Goal: Transaction & Acquisition: Purchase product/service

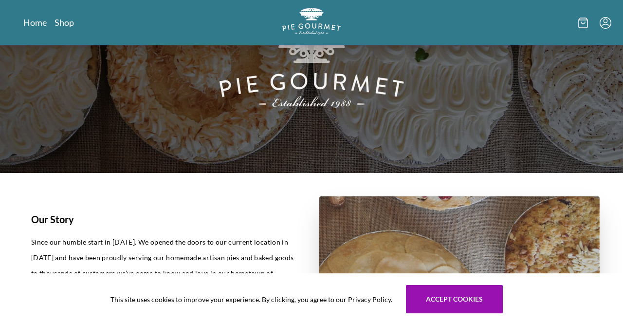
scroll to position [93, 0]
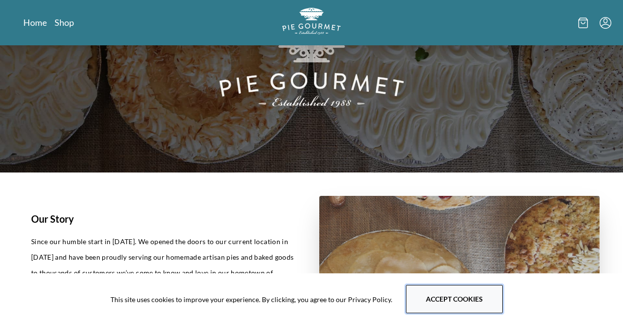
click at [441, 299] on button "Accept cookies" at bounding box center [454, 299] width 97 height 28
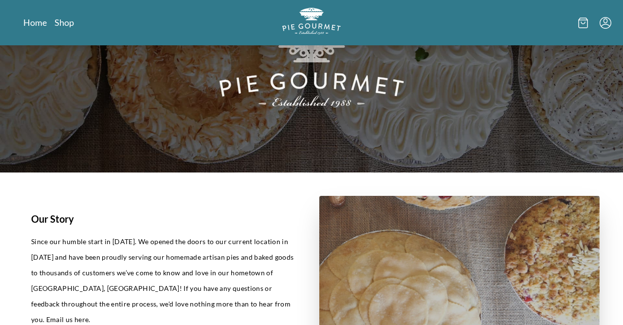
click at [604, 25] on icon "Menu" at bounding box center [605, 23] width 12 height 12
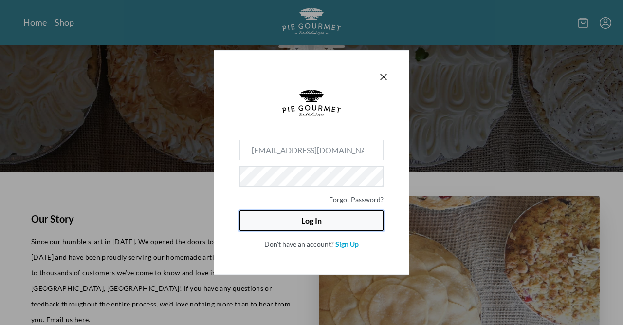
click at [321, 218] on button "Log In" at bounding box center [311, 220] width 144 height 20
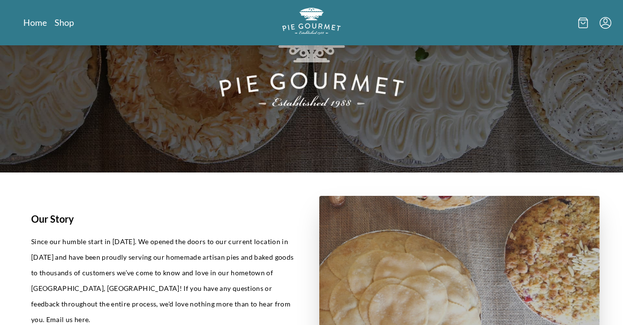
click at [606, 23] on icon "Menu" at bounding box center [605, 23] width 12 height 12
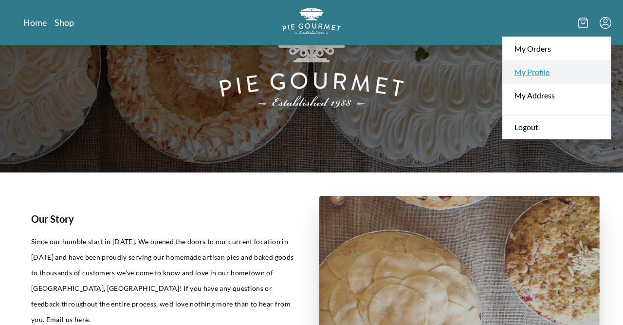
click at [540, 75] on link "My Profile" at bounding box center [557, 71] width 108 height 23
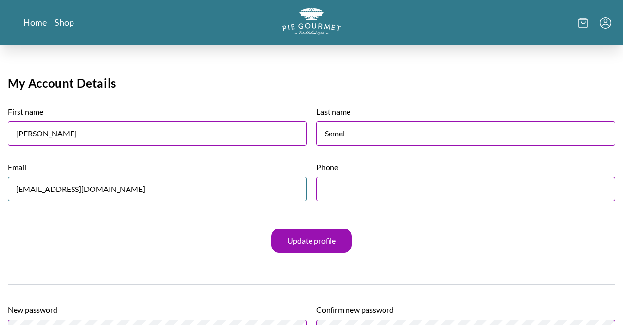
drag, startPoint x: 102, startPoint y: 189, endPoint x: 48, endPoint y: 185, distance: 53.7
click at [48, 185] on input "[EMAIL_ADDRESS][DOMAIN_NAME]" at bounding box center [157, 189] width 299 height 24
type input "semelmik"
type input "[PERSON_NAME]"
type input "[EMAIL_ADDRESS][DOMAIN_NAME]"
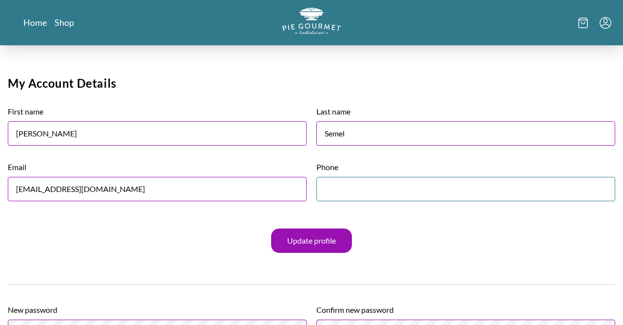
type input "7033384581"
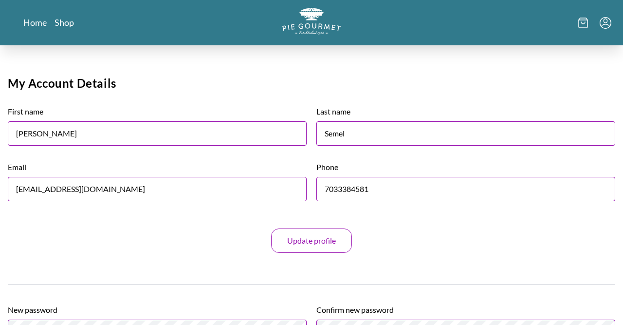
click at [294, 242] on button "Update profile" at bounding box center [311, 240] width 81 height 24
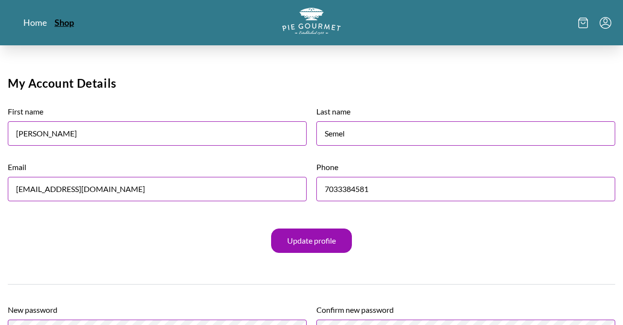
click at [68, 25] on link "Shop" at bounding box center [63, 23] width 19 height 12
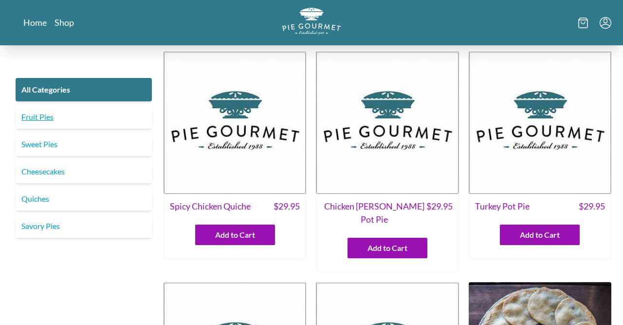
click at [38, 119] on link "Fruit Pies" at bounding box center [84, 116] width 136 height 23
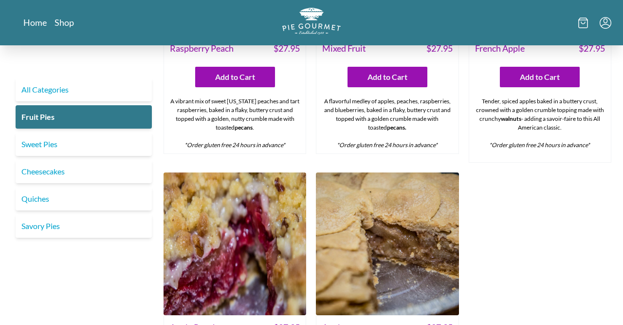
scroll to position [730, 0]
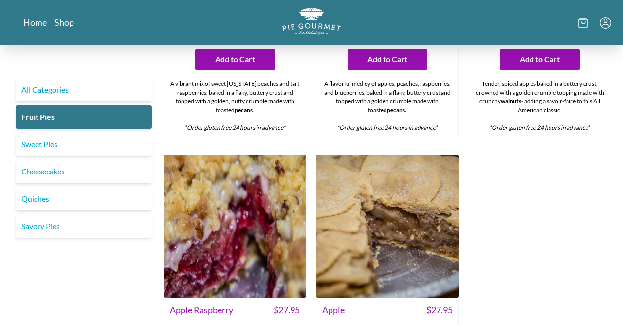
click at [34, 145] on link "Sweet Pies" at bounding box center [84, 143] width 136 height 23
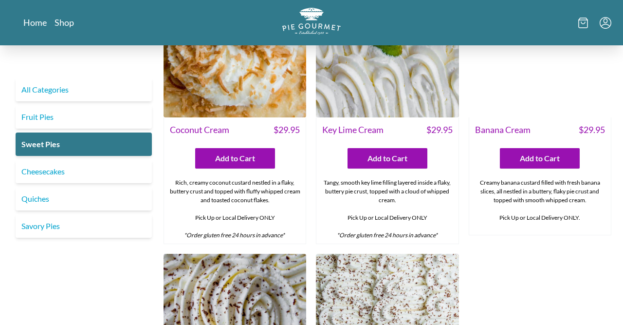
scroll to position [82, 0]
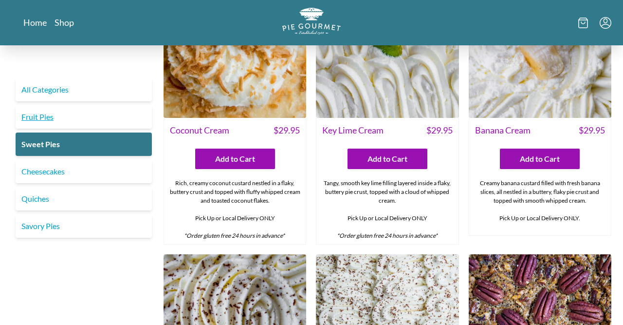
click at [46, 116] on link "Fruit Pies" at bounding box center [84, 116] width 136 height 23
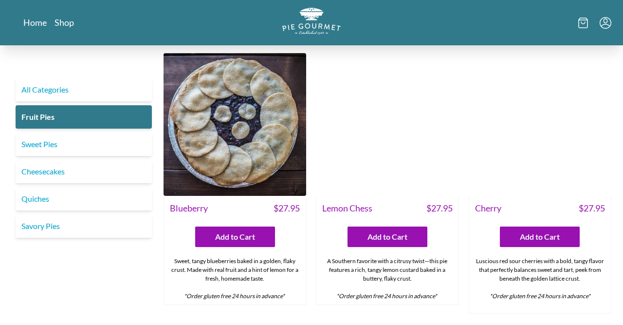
scroll to position [32, 0]
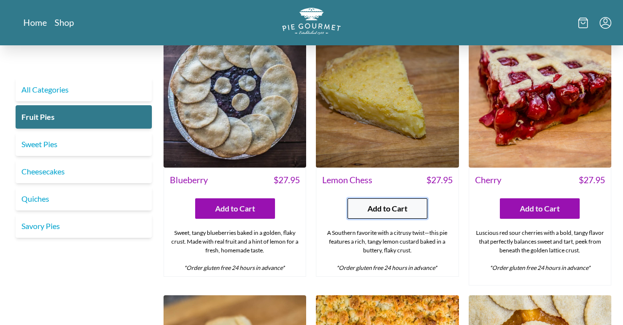
click at [375, 203] on span "Add to Cart" at bounding box center [387, 208] width 40 height 12
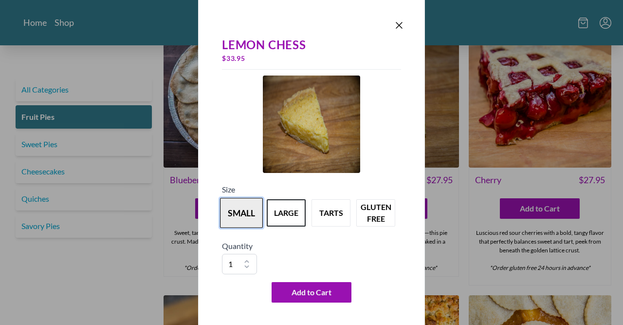
click at [240, 217] on button "small" at bounding box center [241, 213] width 43 height 30
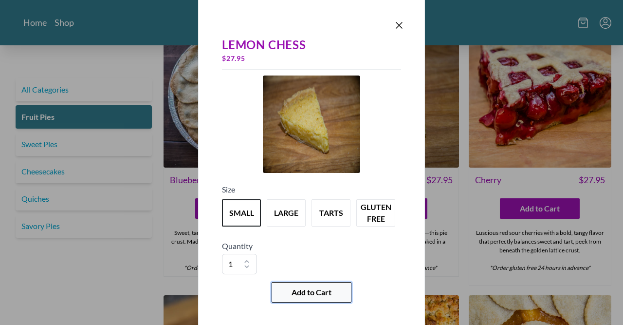
click at [314, 292] on span "Add to Cart" at bounding box center [311, 292] width 40 height 12
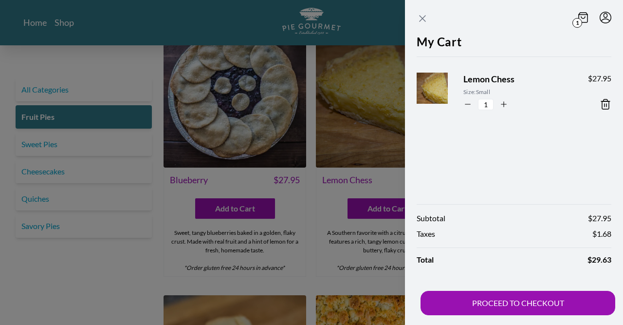
click at [421, 13] on icon "Close panel" at bounding box center [423, 19] width 12 height 12
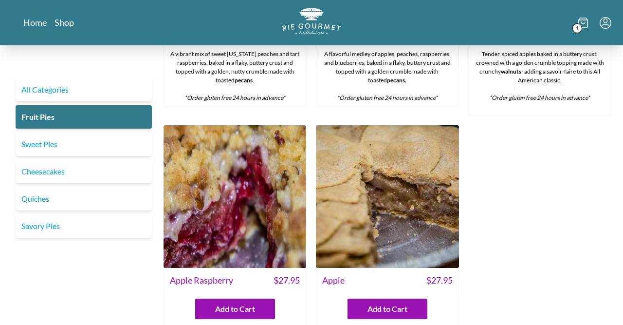
scroll to position [762, 0]
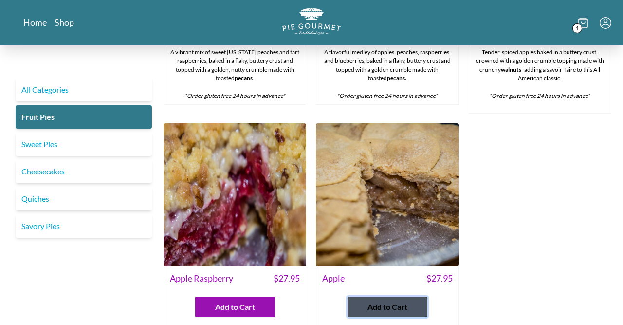
click at [375, 301] on span "Add to Cart" at bounding box center [387, 307] width 40 height 12
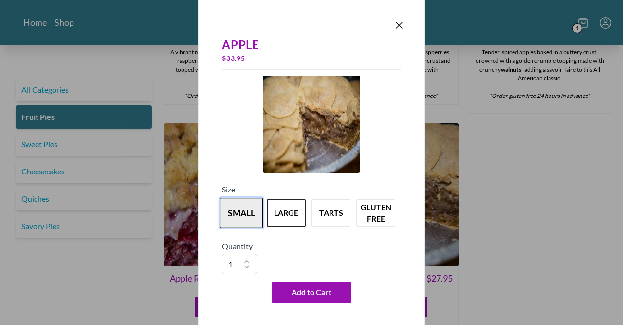
click at [245, 207] on button "small" at bounding box center [241, 213] width 43 height 30
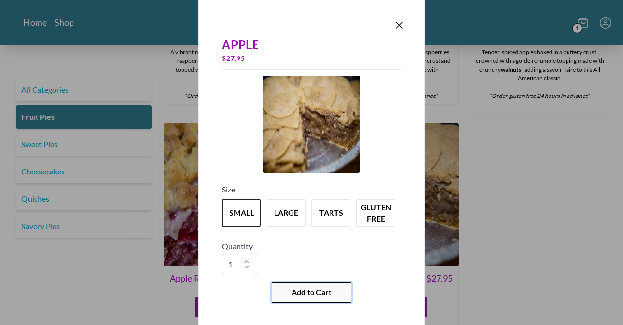
click at [320, 299] on button "Add to Cart" at bounding box center [312, 292] width 80 height 20
click at [320, 299] on button "Add to Cart" at bounding box center [311, 292] width 101 height 20
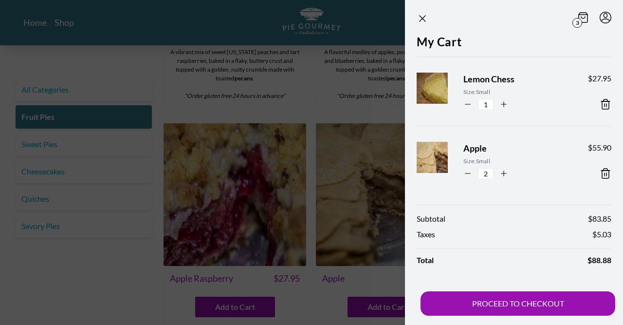
type input "1"
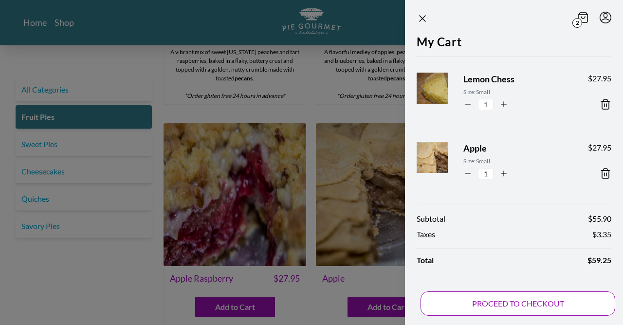
click at [498, 299] on button "PROCEED TO CHECKOUT" at bounding box center [517, 303] width 195 height 24
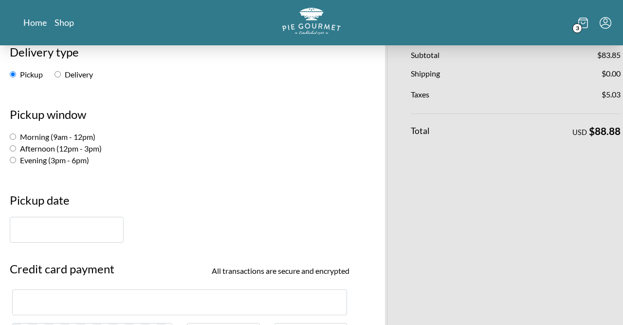
scroll to position [152, 0]
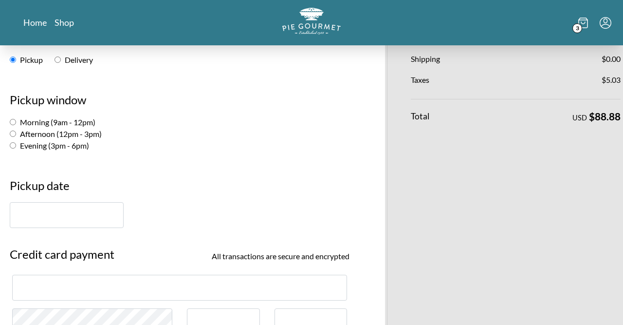
click at [16, 132] on input "Afternoon (12pm - 3pm)" at bounding box center [13, 133] width 6 height 6
radio input "true"
click at [49, 216] on input "text" at bounding box center [67, 215] width 114 height 26
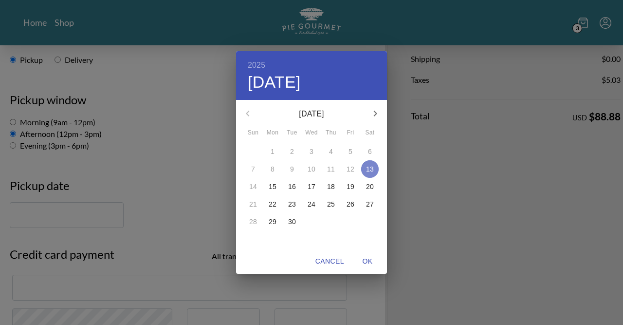
click at [366, 173] on span "13" at bounding box center [370, 169] width 18 height 10
click at [372, 262] on span "OK" at bounding box center [367, 261] width 23 height 12
type input "[DATE]"
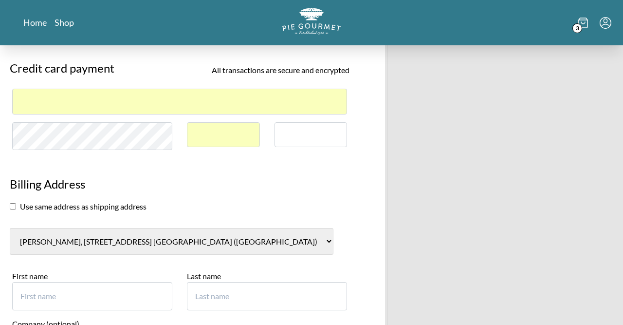
scroll to position [338, 0]
click at [12, 204] on input "checkbox" at bounding box center [13, 206] width 6 height 6
checkbox input "true"
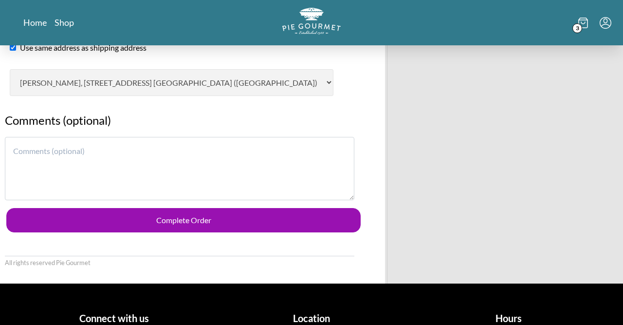
scroll to position [497, 0]
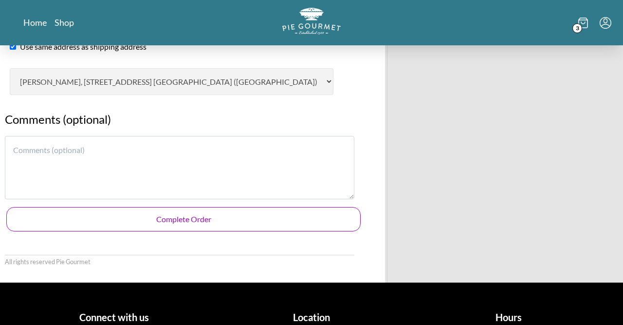
click at [165, 215] on button "Complete Order" at bounding box center [183, 219] width 354 height 24
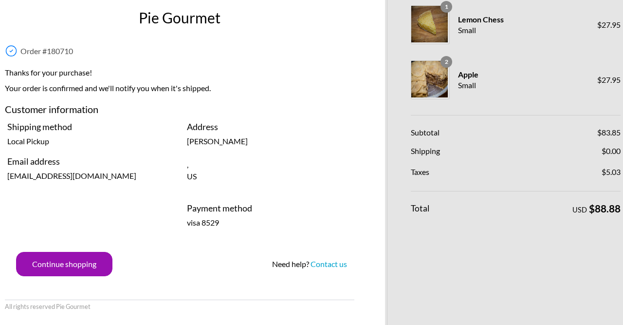
scroll to position [16, 0]
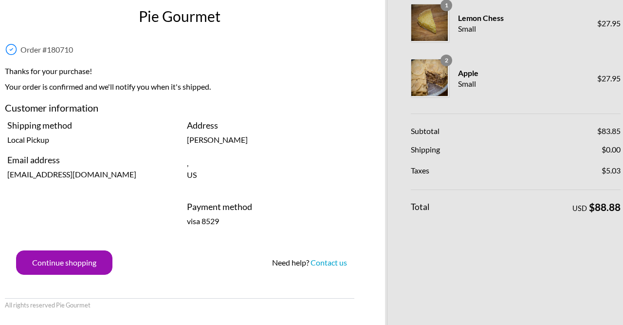
click at [297, 202] on h4 "Payment method" at bounding box center [269, 206] width 165 height 13
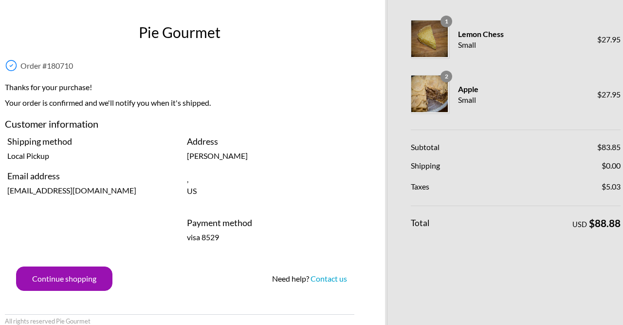
click at [358, 144] on div "Address [PERSON_NAME] , [GEOGRAPHIC_DATA] Payment method visa 8529" at bounding box center [270, 189] width 180 height 108
click at [321, 107] on p "Your order is confirmed and we'll notify you when it's shipped." at bounding box center [179, 105] width 349 height 16
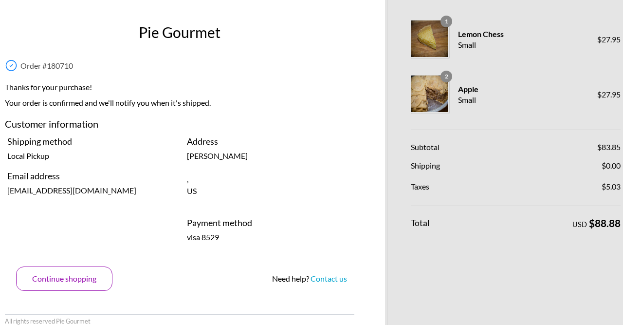
click at [61, 284] on button "Continue shopping" at bounding box center [64, 278] width 96 height 24
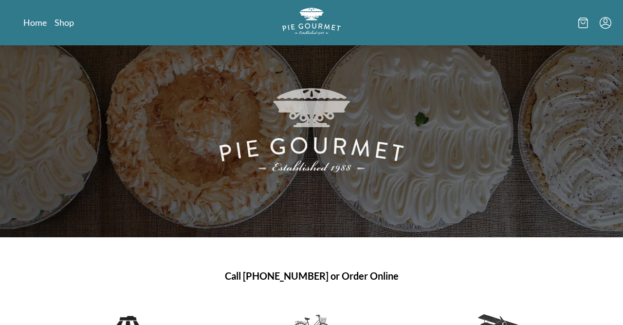
scroll to position [29, 0]
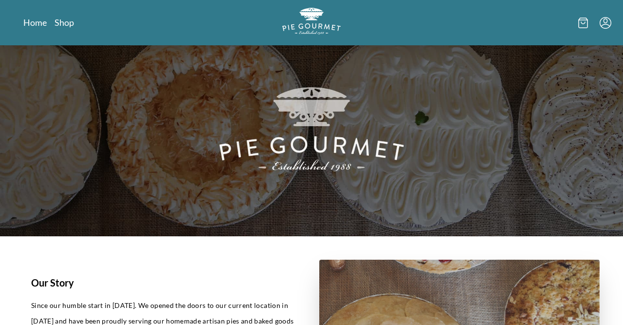
click at [601, 21] on icon "Menu" at bounding box center [605, 23] width 12 height 12
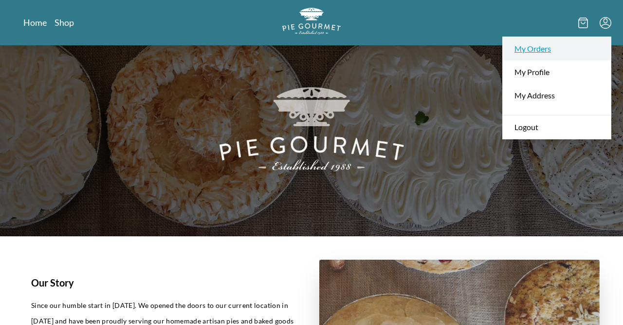
click at [544, 47] on link "My Orders" at bounding box center [557, 48] width 108 height 23
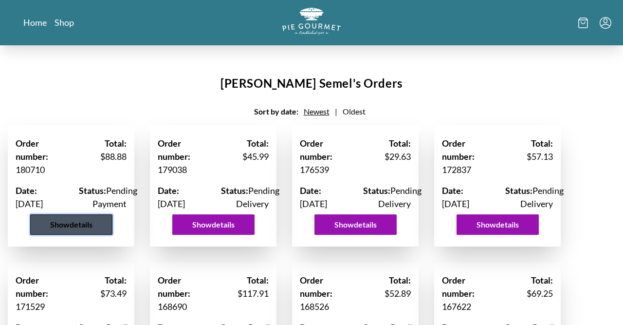
click at [84, 233] on button "Show details" at bounding box center [71, 224] width 82 height 20
